Goal: Transaction & Acquisition: Purchase product/service

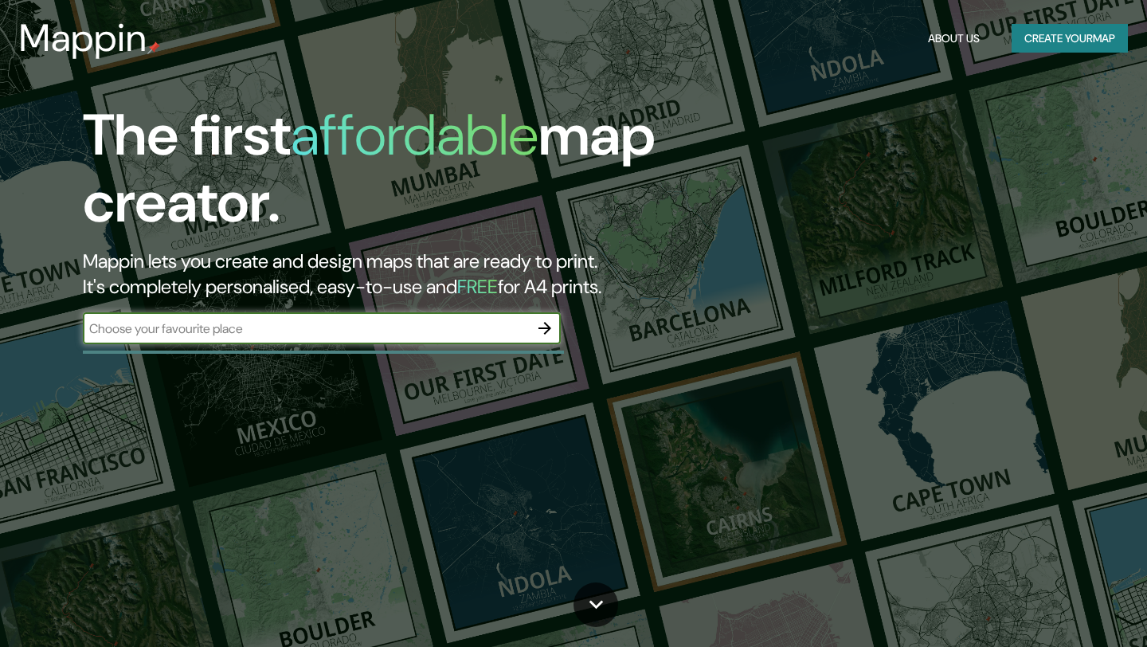
click at [245, 328] on input "text" at bounding box center [306, 328] width 446 height 18
drag, startPoint x: 153, startPoint y: 330, endPoint x: 130, endPoint y: 331, distance: 23.2
click at [127, 331] on input "boca xdelk rio" at bounding box center [306, 328] width 446 height 18
type input "boca del rio"
click at [546, 331] on icon "button" at bounding box center [544, 328] width 13 height 13
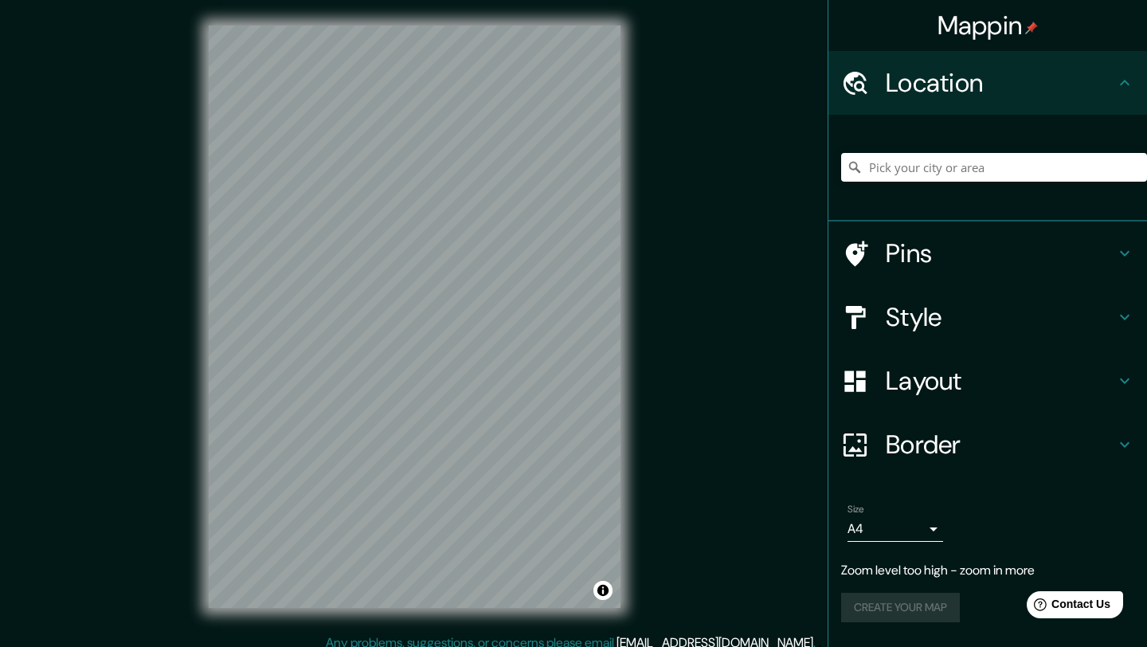
click at [747, 218] on div "Mappin Location Pins Style Layout Border Choose a border. Hint : you can make l…" at bounding box center [573, 329] width 1147 height 659
click at [682, 390] on div "Mappin Location Pins Style Layout Border Choose a border. Hint : you can make l…" at bounding box center [573, 329] width 1147 height 659
click at [984, 313] on h4 "Style" at bounding box center [1000, 317] width 229 height 32
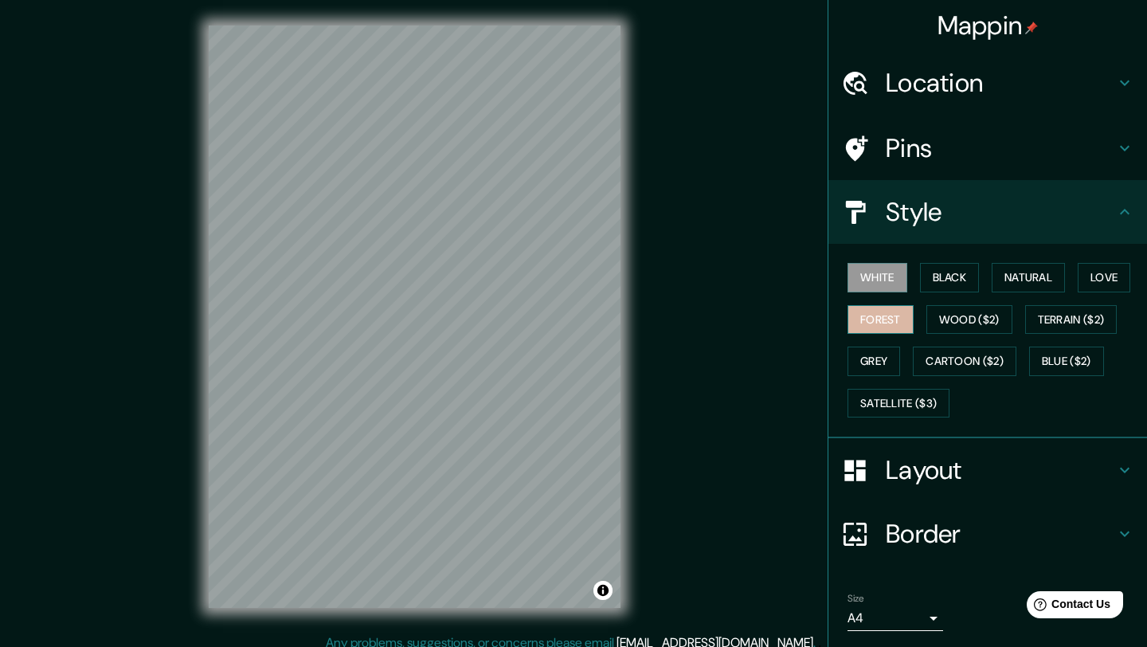
click at [885, 316] on button "Forest" at bounding box center [881, 319] width 66 height 29
click at [954, 292] on div "White Black Natural Love Forest Wood ($2) Terrain ($2) Grey Cartoon ($2) Blue (…" at bounding box center [994, 340] width 306 height 167
click at [954, 283] on button "Black" at bounding box center [950, 277] width 60 height 29
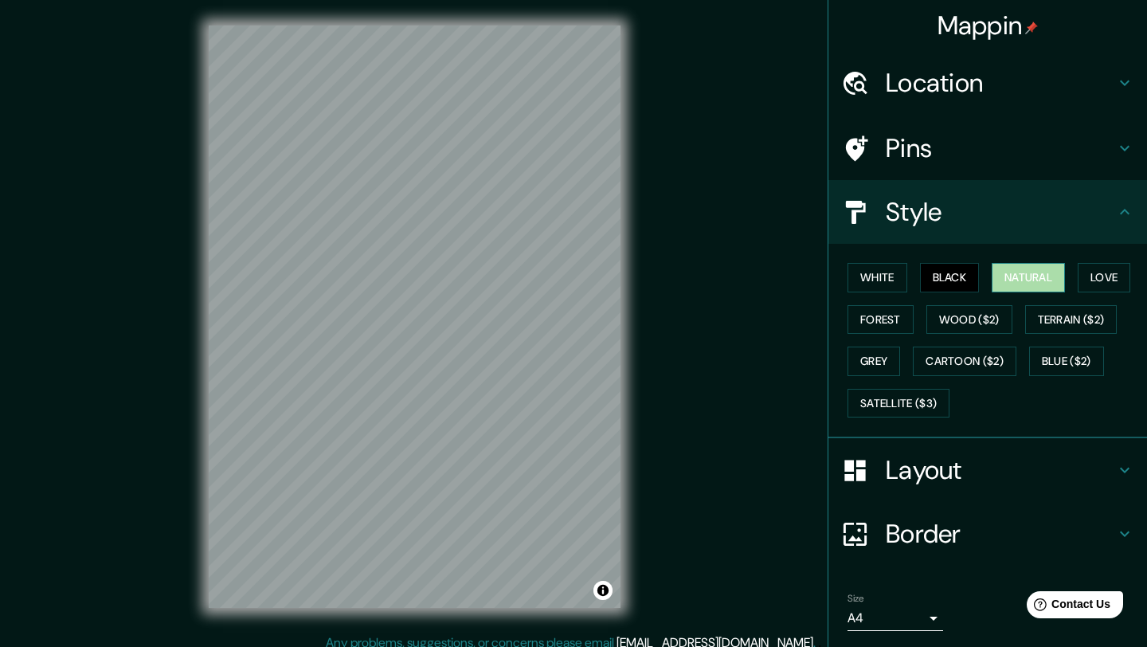
click at [1021, 277] on button "Natural" at bounding box center [1028, 277] width 73 height 29
click at [1101, 276] on button "Love" at bounding box center [1104, 277] width 53 height 29
click at [1065, 276] on button "Natural" at bounding box center [1028, 277] width 73 height 29
click at [884, 352] on button "Grey" at bounding box center [874, 361] width 53 height 29
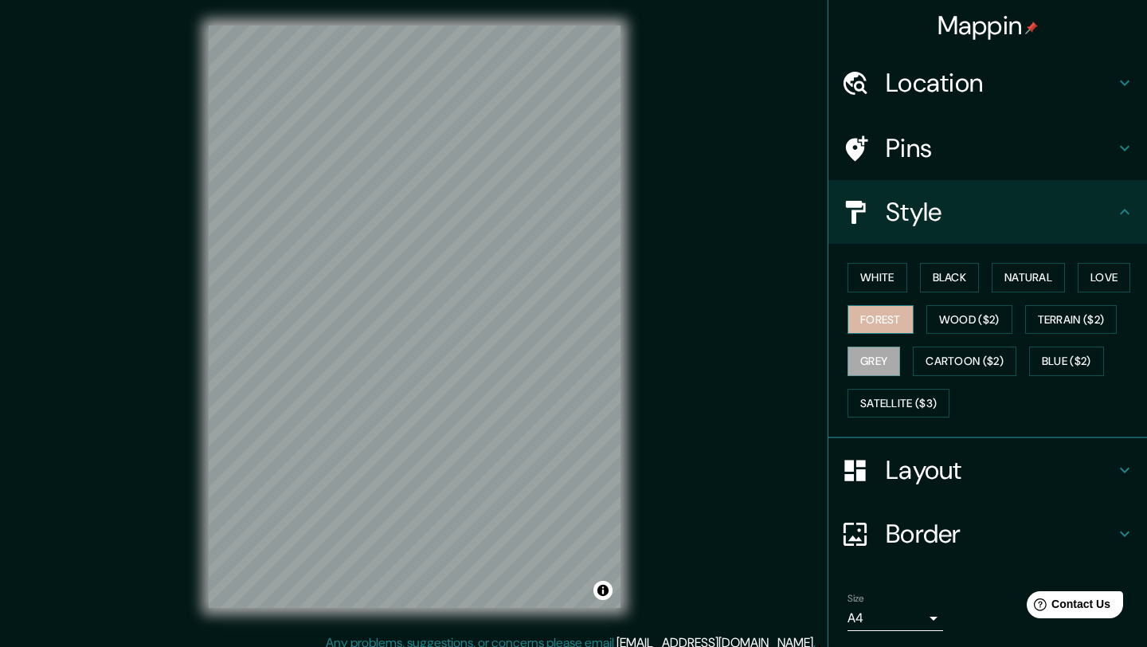
click at [894, 324] on button "Forest" at bounding box center [881, 319] width 66 height 29
click at [888, 281] on button "White" at bounding box center [878, 277] width 60 height 29
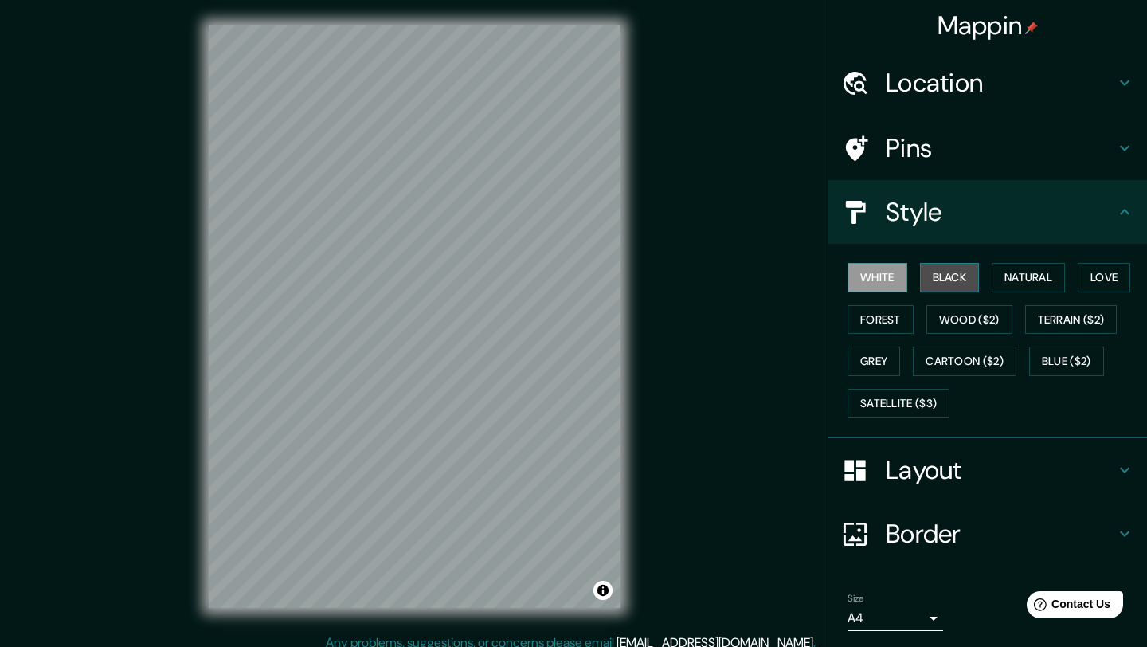
click at [957, 281] on button "Black" at bounding box center [950, 277] width 60 height 29
click at [1028, 282] on button "Natural" at bounding box center [1028, 277] width 73 height 29
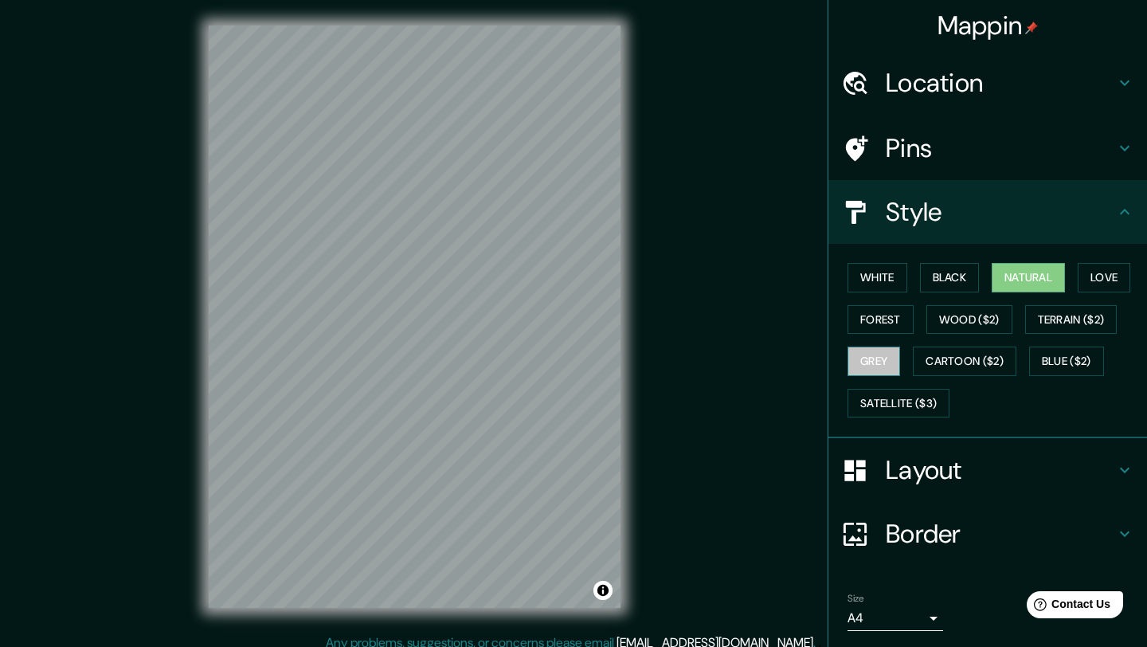
click at [884, 361] on button "Grey" at bounding box center [874, 361] width 53 height 29
click at [950, 365] on button "Cartoon ($2)" at bounding box center [965, 361] width 104 height 29
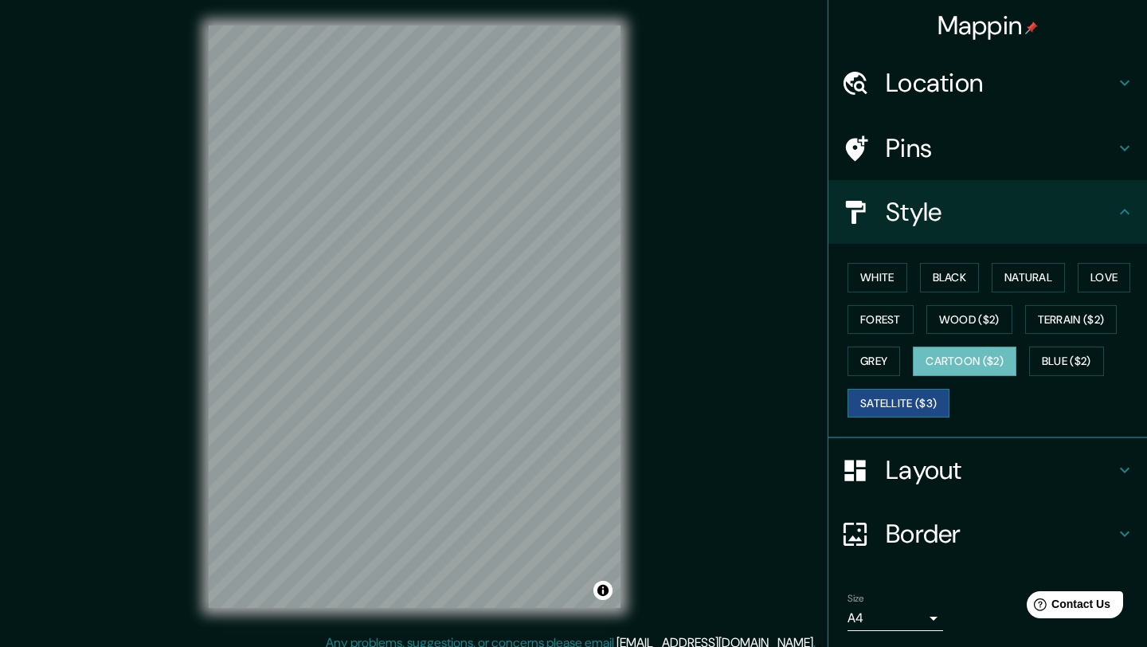
click at [904, 409] on button "Satellite ($3)" at bounding box center [899, 403] width 102 height 29
click at [1059, 364] on button "Blue ($2)" at bounding box center [1066, 361] width 75 height 29
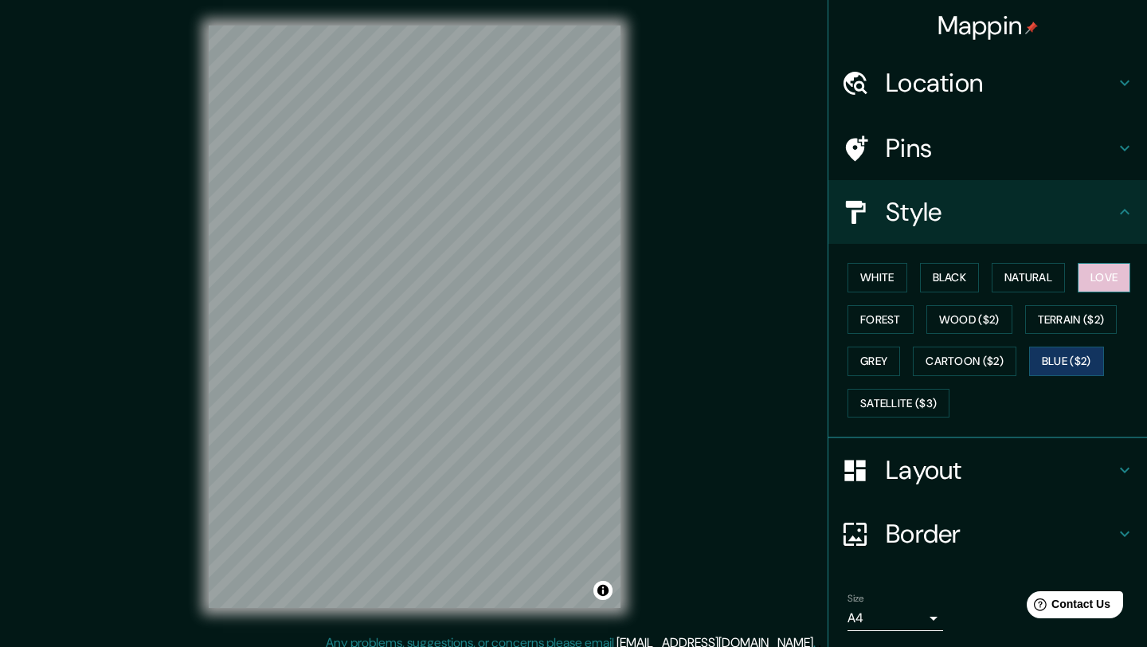
click at [1101, 280] on button "Love" at bounding box center [1104, 277] width 53 height 29
click at [1066, 370] on button "Blue ($2)" at bounding box center [1066, 361] width 75 height 29
click at [871, 321] on button "Forest" at bounding box center [881, 319] width 66 height 29
click at [977, 440] on div "Layout" at bounding box center [987, 470] width 319 height 64
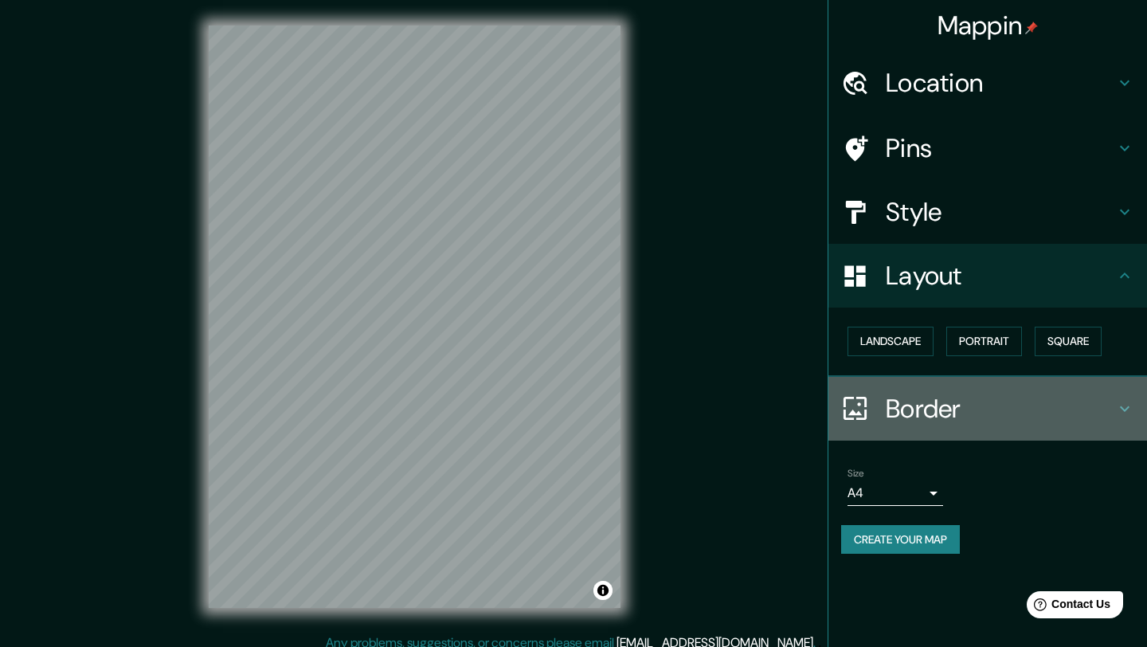
click at [1139, 415] on div "Border" at bounding box center [987, 409] width 319 height 64
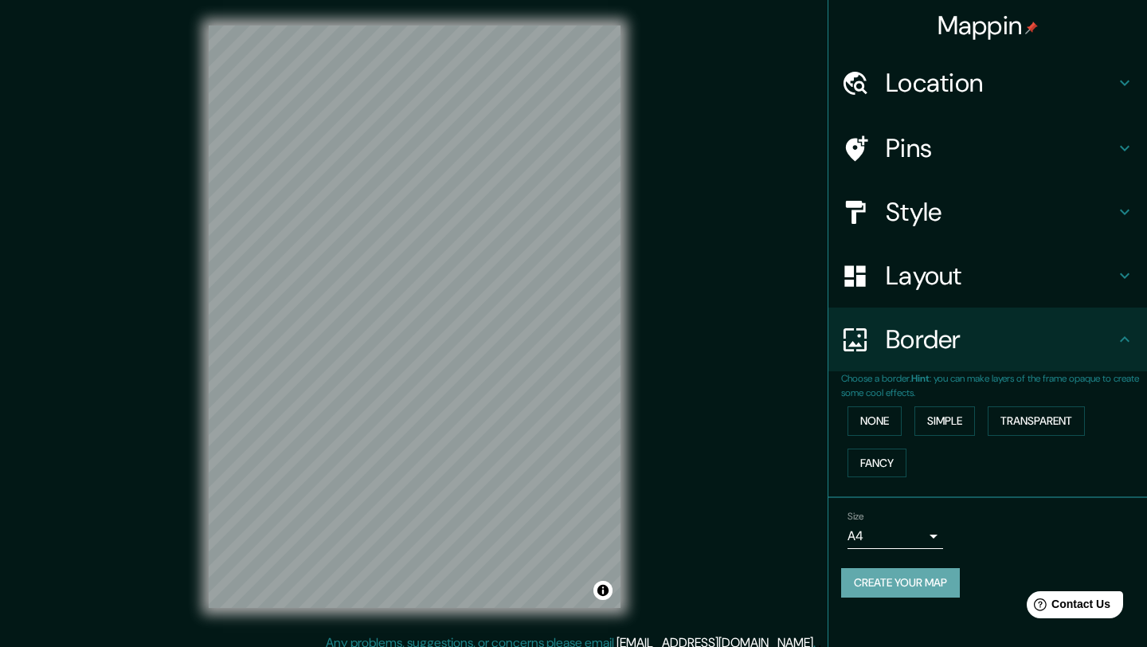
click at [894, 589] on button "Create your map" at bounding box center [900, 582] width 119 height 29
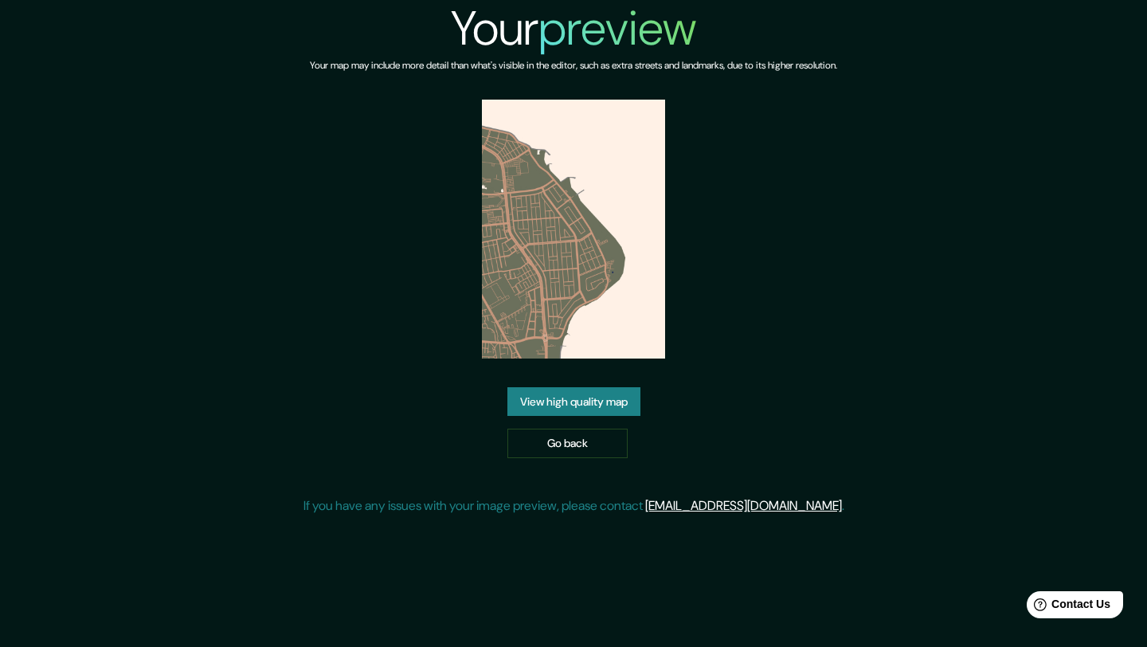
click at [585, 323] on img at bounding box center [573, 229] width 183 height 259
click at [578, 394] on link "View high quality map" at bounding box center [573, 401] width 133 height 29
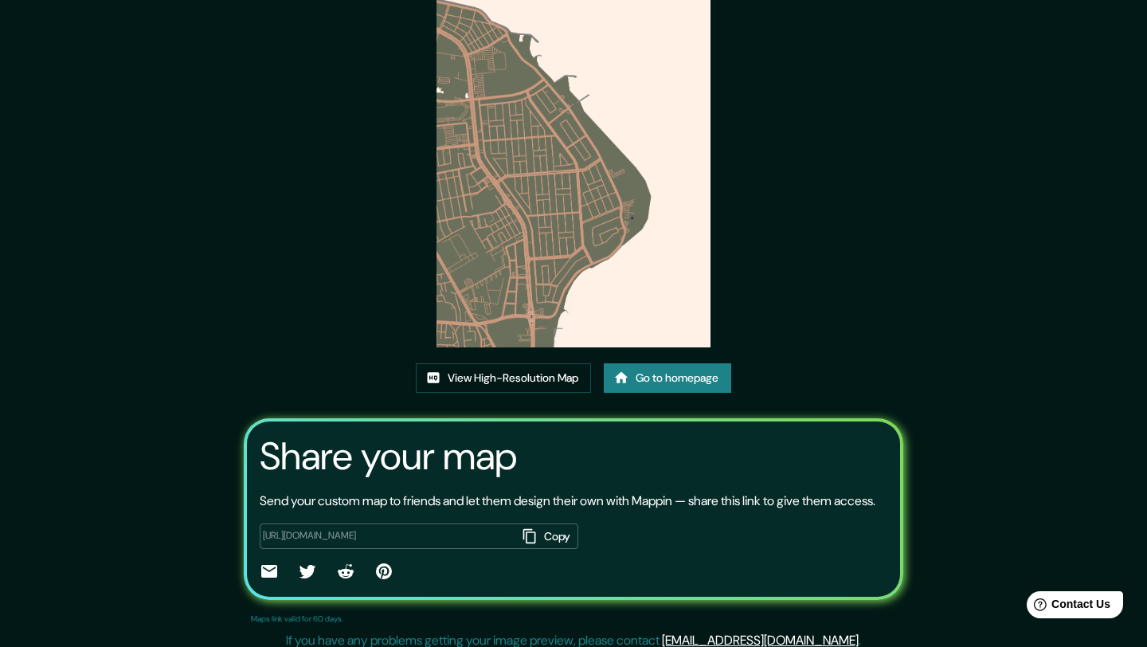
scroll to position [139, 0]
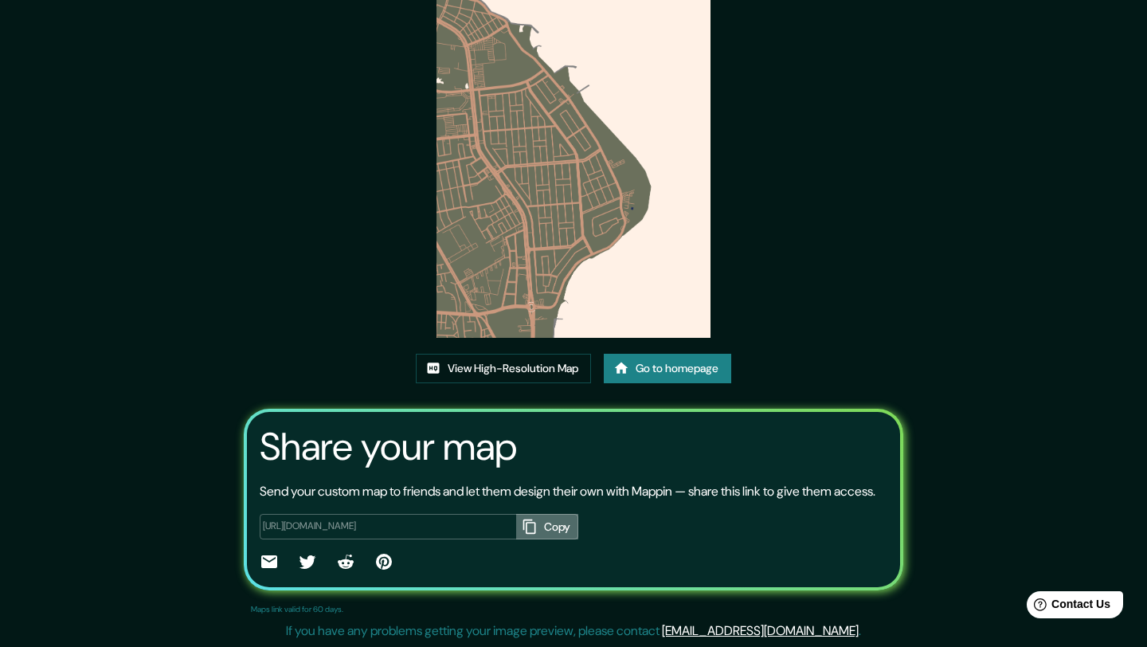
click at [533, 535] on button "Copy" at bounding box center [547, 527] width 62 height 26
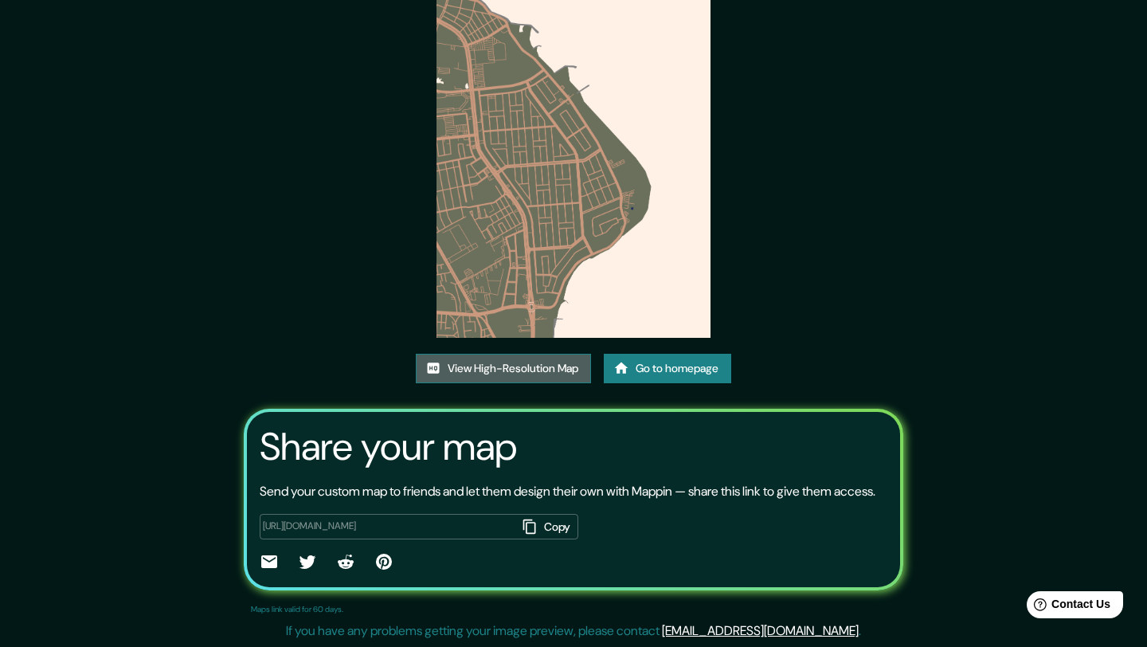
click at [512, 354] on link "View High-Resolution Map" at bounding box center [503, 368] width 175 height 29
click at [644, 355] on link "Go to homepage" at bounding box center [667, 368] width 127 height 29
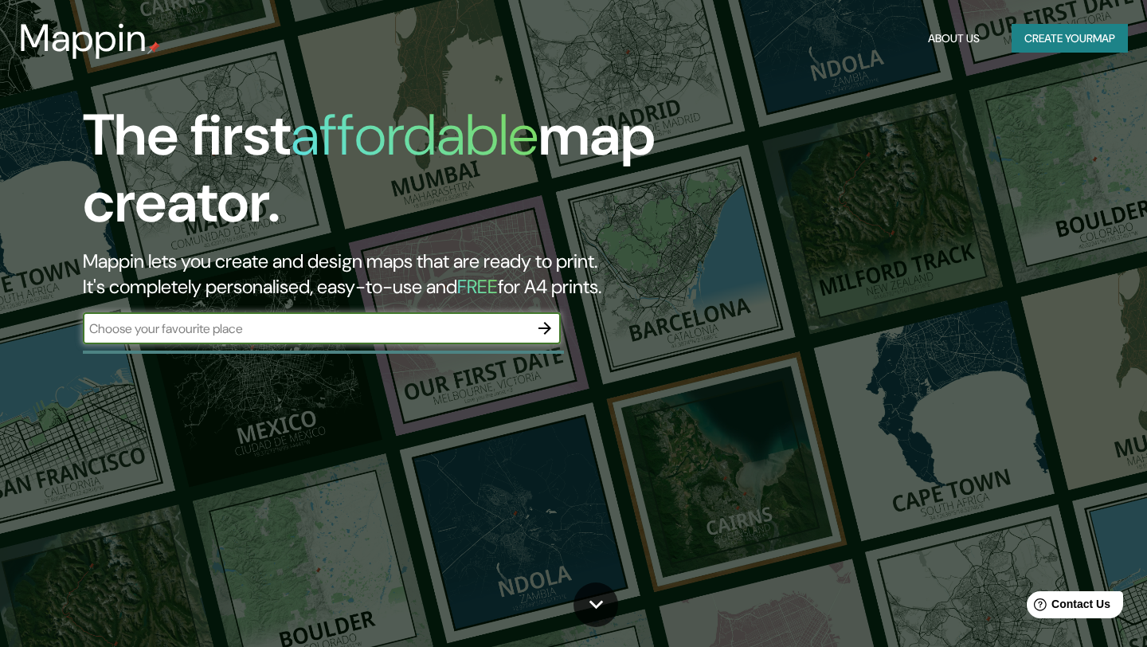
click at [484, 328] on input "text" at bounding box center [306, 328] width 446 height 18
type input "veracruz boca del rio"
click at [550, 320] on icon "button" at bounding box center [544, 328] width 19 height 19
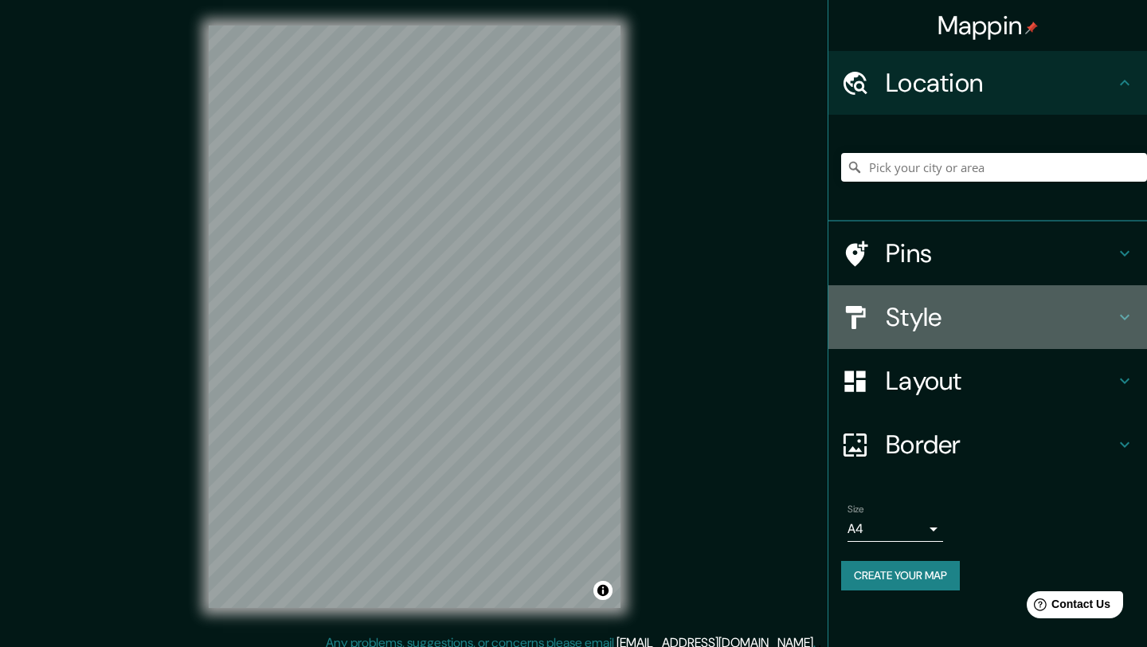
click at [928, 308] on h4 "Style" at bounding box center [1000, 317] width 229 height 32
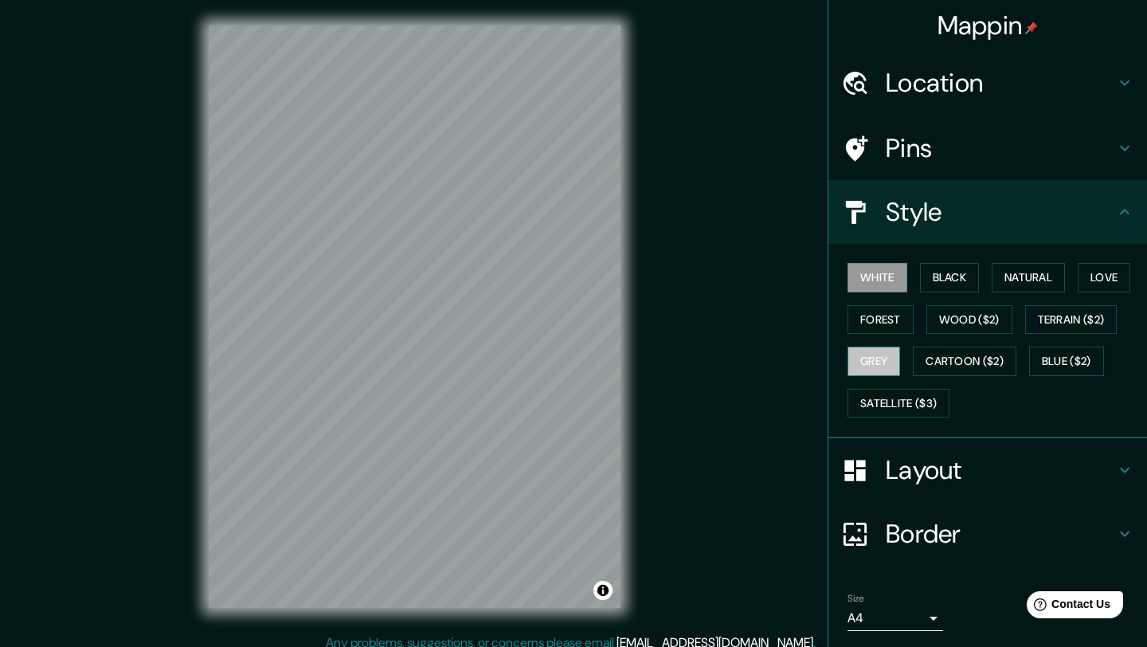
click at [883, 355] on button "Grey" at bounding box center [874, 361] width 53 height 29
click at [886, 319] on button "Forest" at bounding box center [881, 319] width 66 height 29
click at [1033, 533] on h4 "Border" at bounding box center [1000, 534] width 229 height 32
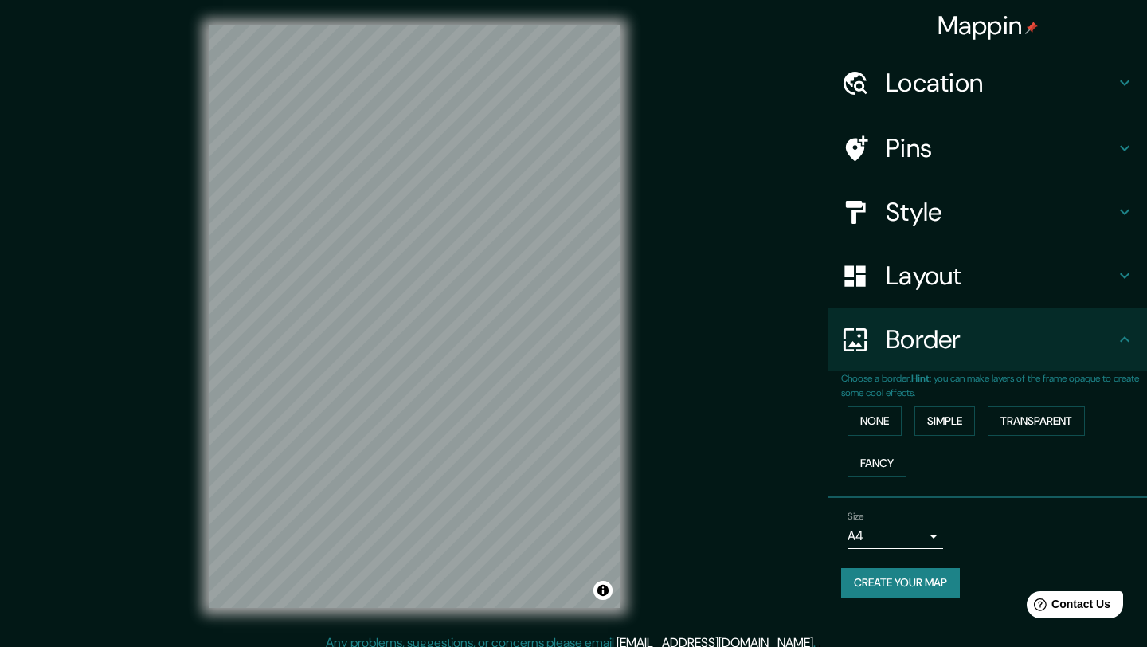
scroll to position [12, 0]
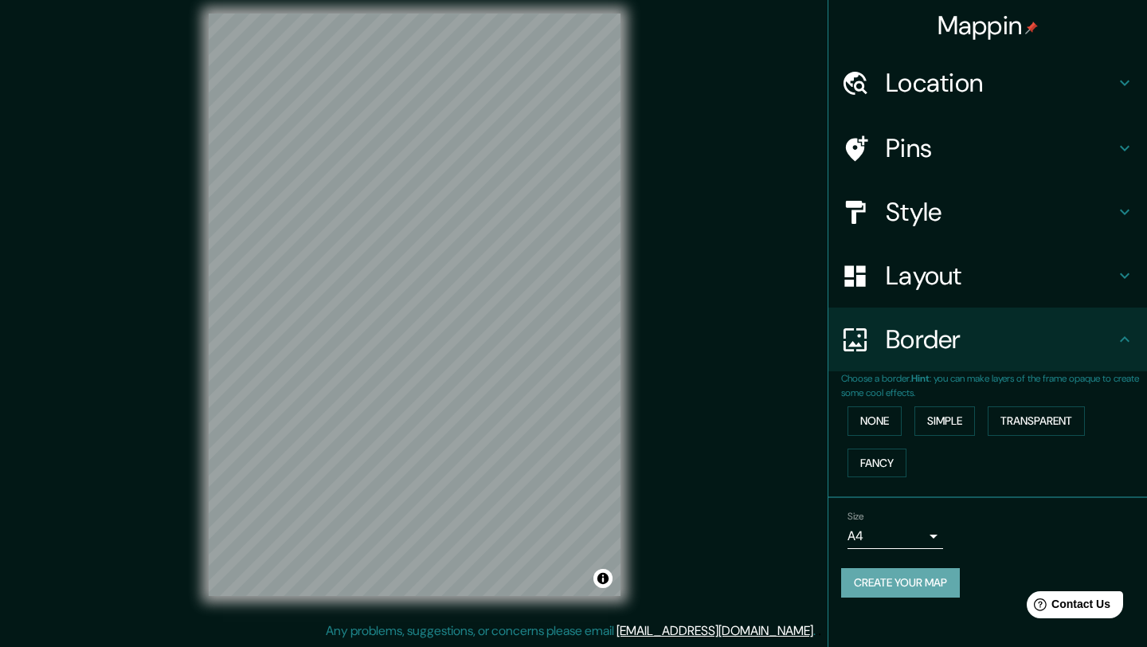
click at [887, 593] on button "Create your map" at bounding box center [900, 582] width 119 height 29
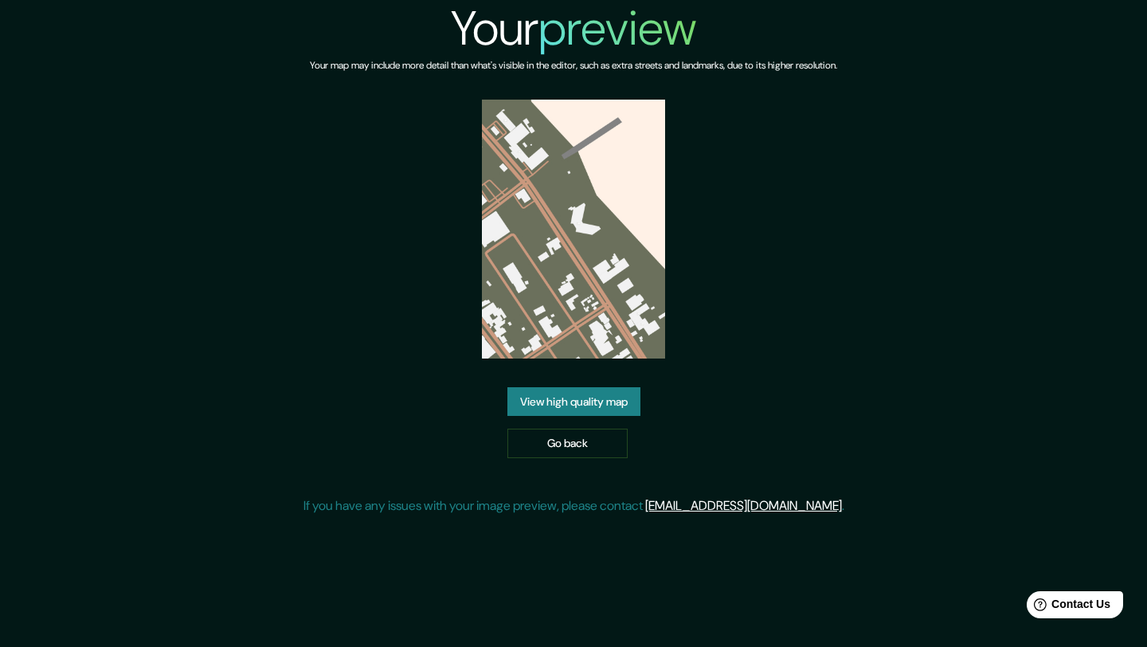
click at [586, 397] on link "View high quality map" at bounding box center [573, 401] width 133 height 29
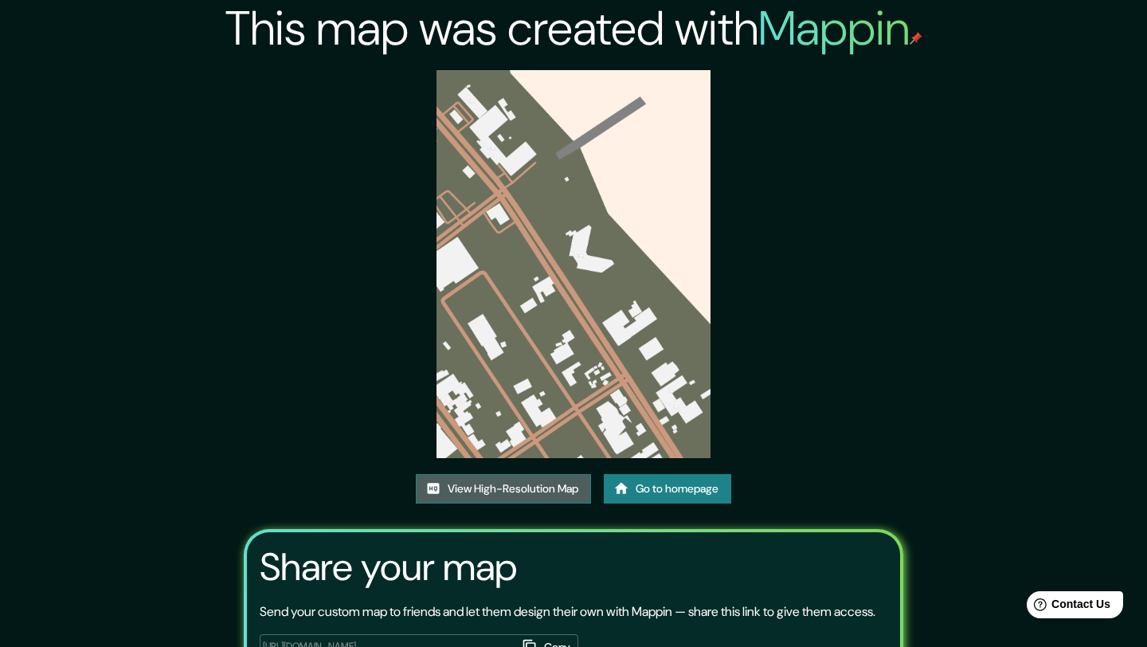
click at [556, 486] on link "View High-Resolution Map" at bounding box center [503, 488] width 175 height 29
